Goal: Book appointment/travel/reservation

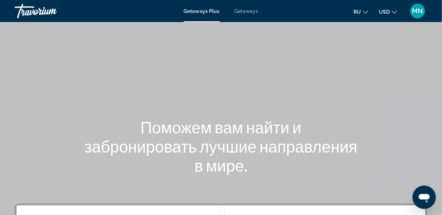
click at [246, 13] on span "Getaways" at bounding box center [246, 11] width 24 height 6
click at [203, 12] on span "Getaways Plus" at bounding box center [202, 11] width 36 height 6
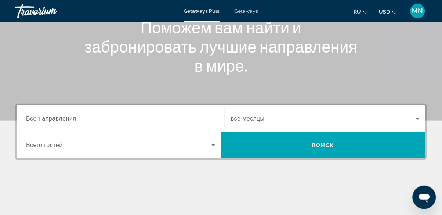
scroll to position [100, 0]
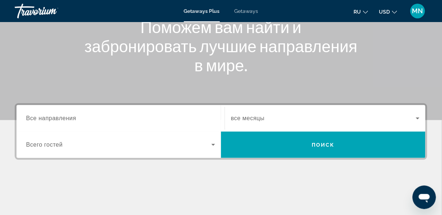
click at [70, 119] on span "Все направления" at bounding box center [51, 118] width 50 height 6
click at [70, 119] on input "Destination Все направления" at bounding box center [120, 118] width 189 height 9
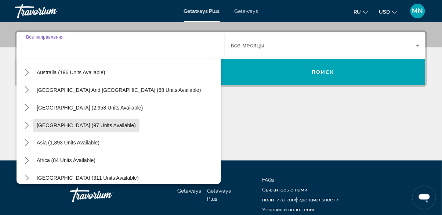
scroll to position [118, 0]
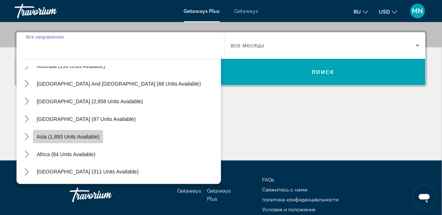
click at [89, 139] on span "Select destination: Asia (1,893 units available)" at bounding box center [68, 137] width 70 height 18
type input "**********"
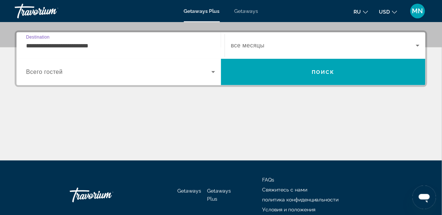
click at [213, 72] on icon "Search widget" at bounding box center [213, 72] width 4 height 2
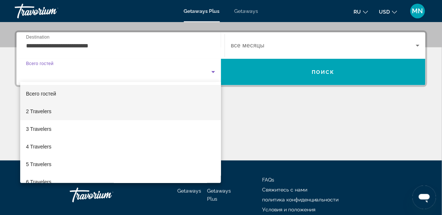
click at [49, 113] on span "2 Travelers" at bounding box center [38, 111] width 25 height 9
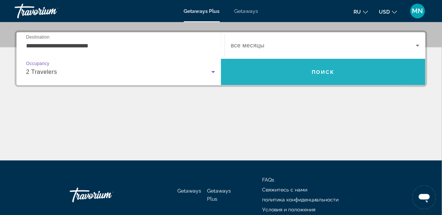
click at [322, 73] on span "Поиск" at bounding box center [322, 72] width 23 height 6
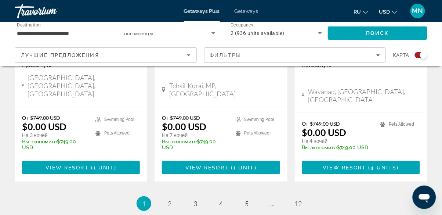
scroll to position [1226, 0]
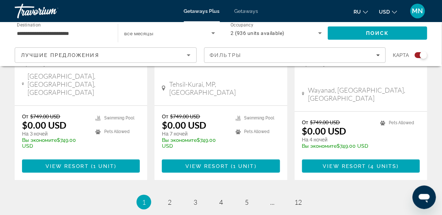
click at [165, 194] on li "page 2" at bounding box center [169, 201] width 15 height 15
click at [168, 198] on span "2" at bounding box center [170, 202] width 4 height 8
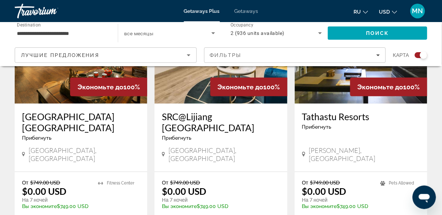
scroll to position [613, 0]
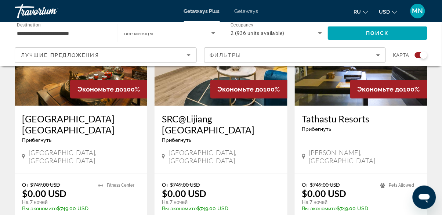
click at [151, 168] on app-exchanges-search-item "Экономьте до 100% SRC@Lijiang [GEOGRAPHIC_DATA] Прибегнуть - Это курорт только …" at bounding box center [221, 115] width 140 height 254
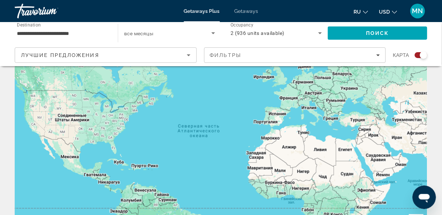
scroll to position [0, 0]
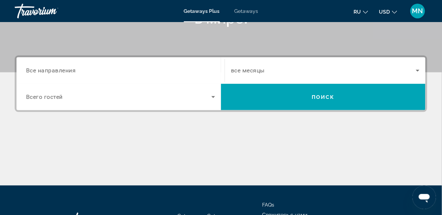
scroll to position [148, 0]
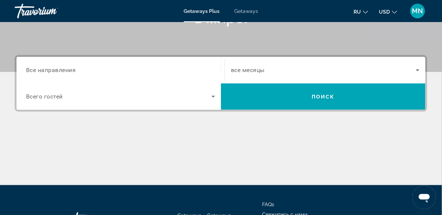
click at [72, 70] on span "Все направления" at bounding box center [51, 69] width 50 height 7
click at [72, 70] on input "Destination Все направления" at bounding box center [120, 70] width 189 height 9
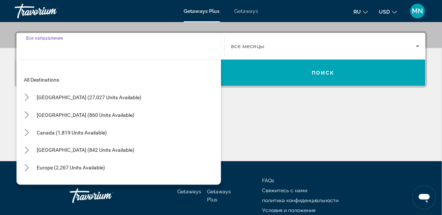
scroll to position [173, 0]
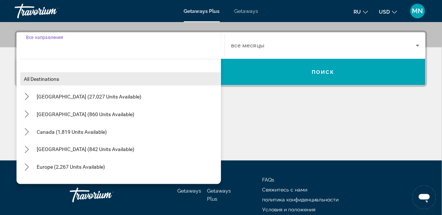
click at [54, 81] on span "All destinations" at bounding box center [41, 79] width 35 height 6
type input "**********"
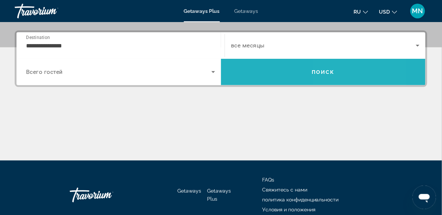
click at [332, 75] on span "Search" at bounding box center [323, 72] width 204 height 18
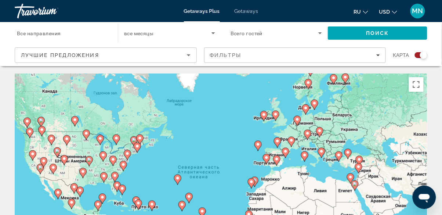
click at [197, 12] on span "Getaways Plus" at bounding box center [202, 11] width 36 height 6
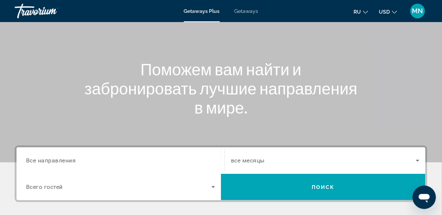
click at [92, 161] on input "Destination Все направления" at bounding box center [120, 160] width 189 height 9
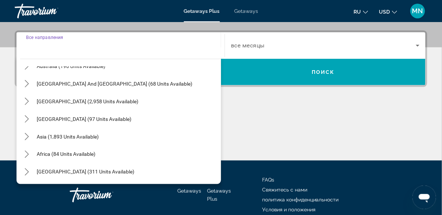
scroll to position [118, 0]
click at [96, 143] on span "Select destination: Asia (1,893 units available)" at bounding box center [67, 137] width 69 height 18
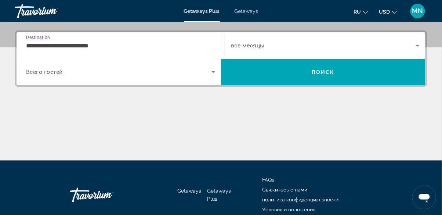
click at [102, 49] on input "**********" at bounding box center [120, 45] width 189 height 9
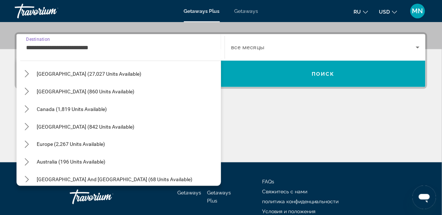
scroll to position [24, 0]
click at [88, 147] on span "Select destination: Europe (2,267 units available)" at bounding box center [71, 145] width 76 height 18
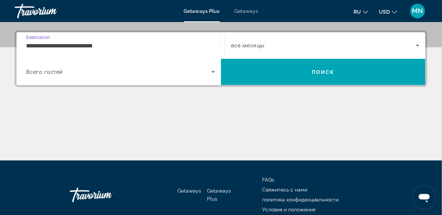
scroll to position [173, 0]
click at [87, 43] on input "**********" at bounding box center [120, 45] width 189 height 9
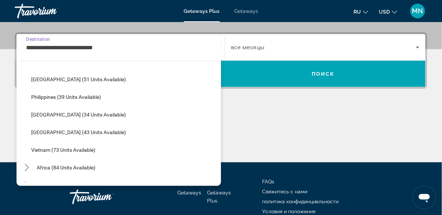
scroll to position [583, 0]
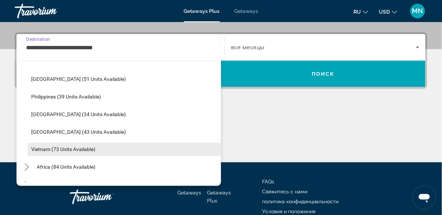
click at [87, 152] on span "Select destination: Vietnam (73 units available)" at bounding box center [124, 149] width 193 height 18
type input "**********"
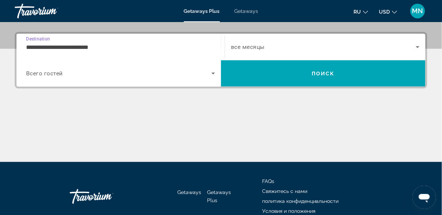
scroll to position [173, 0]
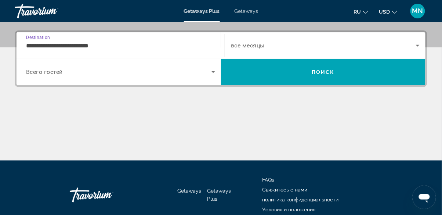
click at [62, 74] on span "Всего гостей" at bounding box center [44, 72] width 37 height 7
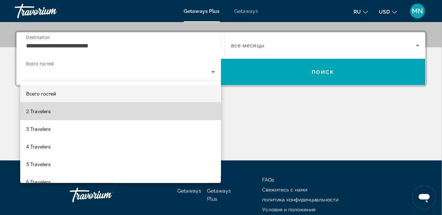
click at [50, 115] on span "2 Travelers" at bounding box center [38, 111] width 25 height 9
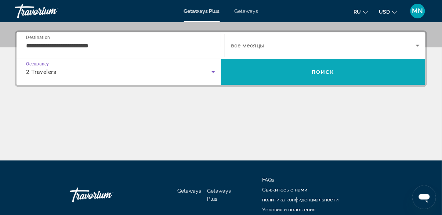
click at [317, 76] on span "Search" at bounding box center [323, 72] width 204 height 18
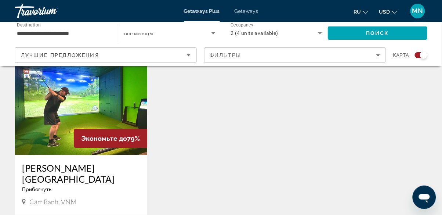
scroll to position [558, 0]
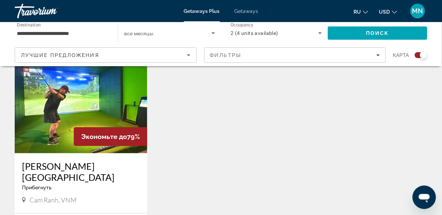
click at [96, 102] on img "Main content" at bounding box center [81, 94] width 132 height 117
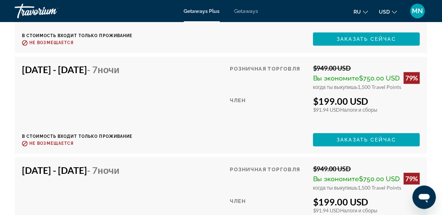
scroll to position [1649, 0]
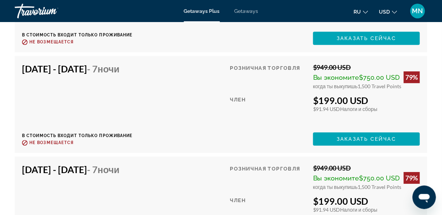
click at [120, 164] on span "- 7 ночи" at bounding box center [103, 169] width 33 height 11
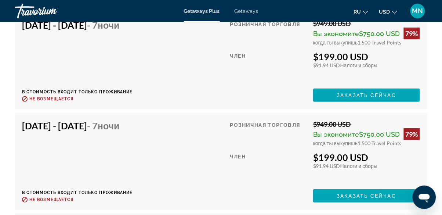
scroll to position [1895, 0]
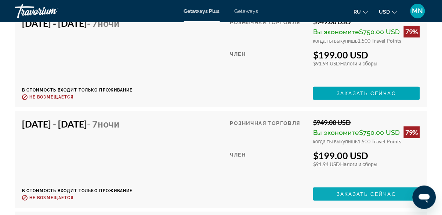
click at [376, 191] on span "Заказать сейчас" at bounding box center [366, 194] width 59 height 6
